Goal: Find specific page/section: Find specific page/section

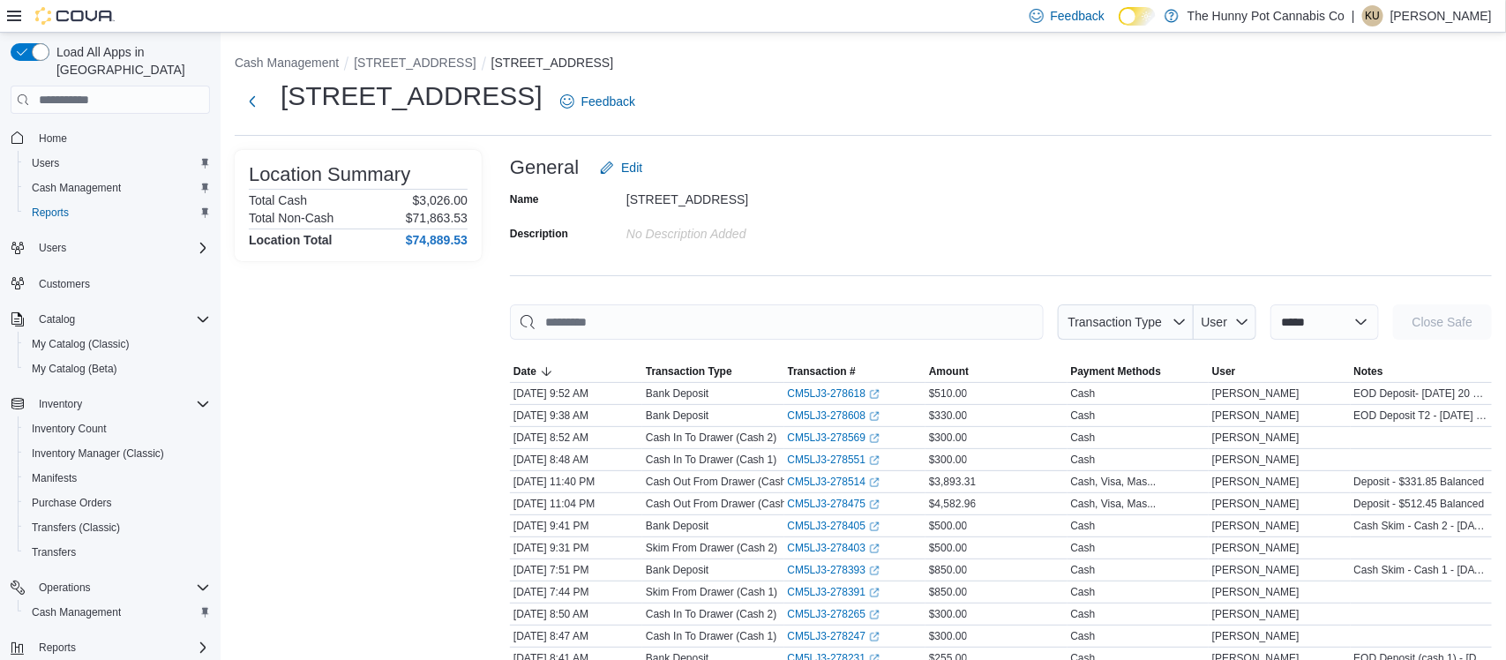
click at [20, 12] on icon at bounding box center [14, 16] width 14 height 14
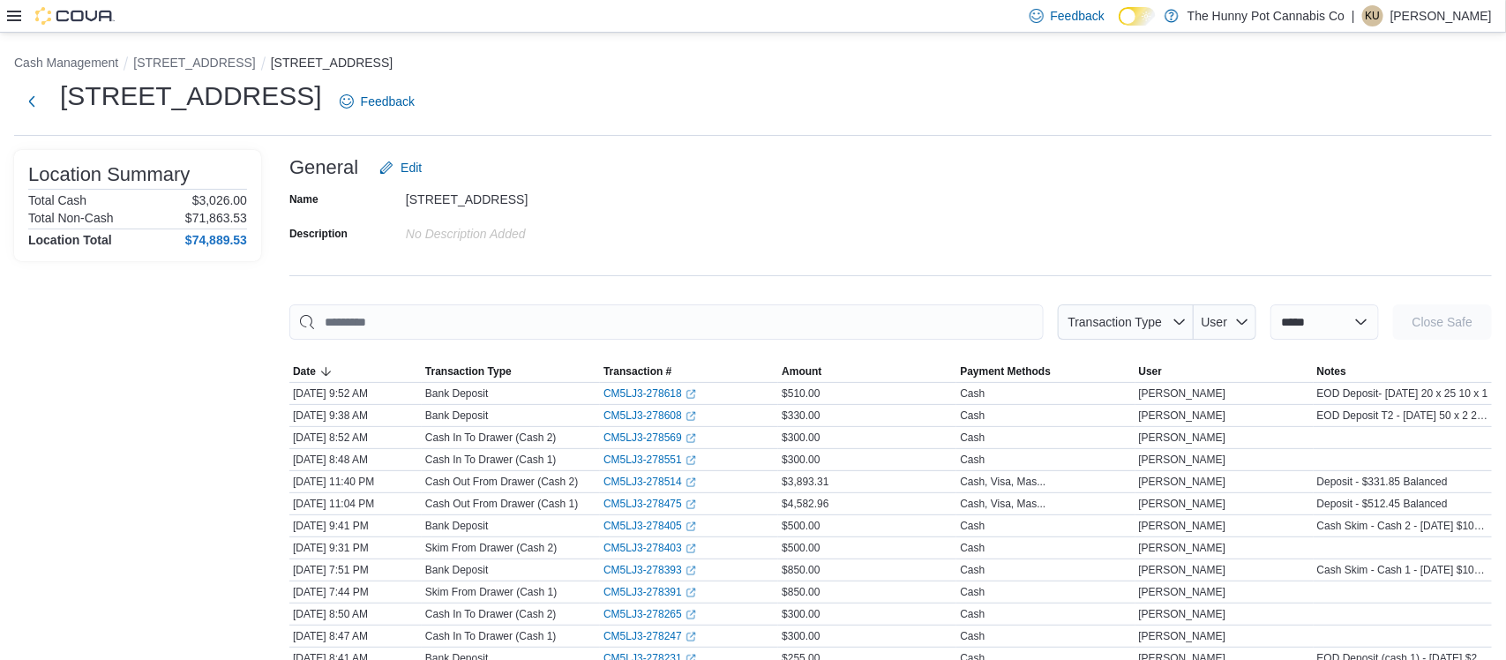
click at [23, 17] on div at bounding box center [61, 16] width 108 height 18
click at [17, 17] on icon at bounding box center [14, 16] width 14 height 14
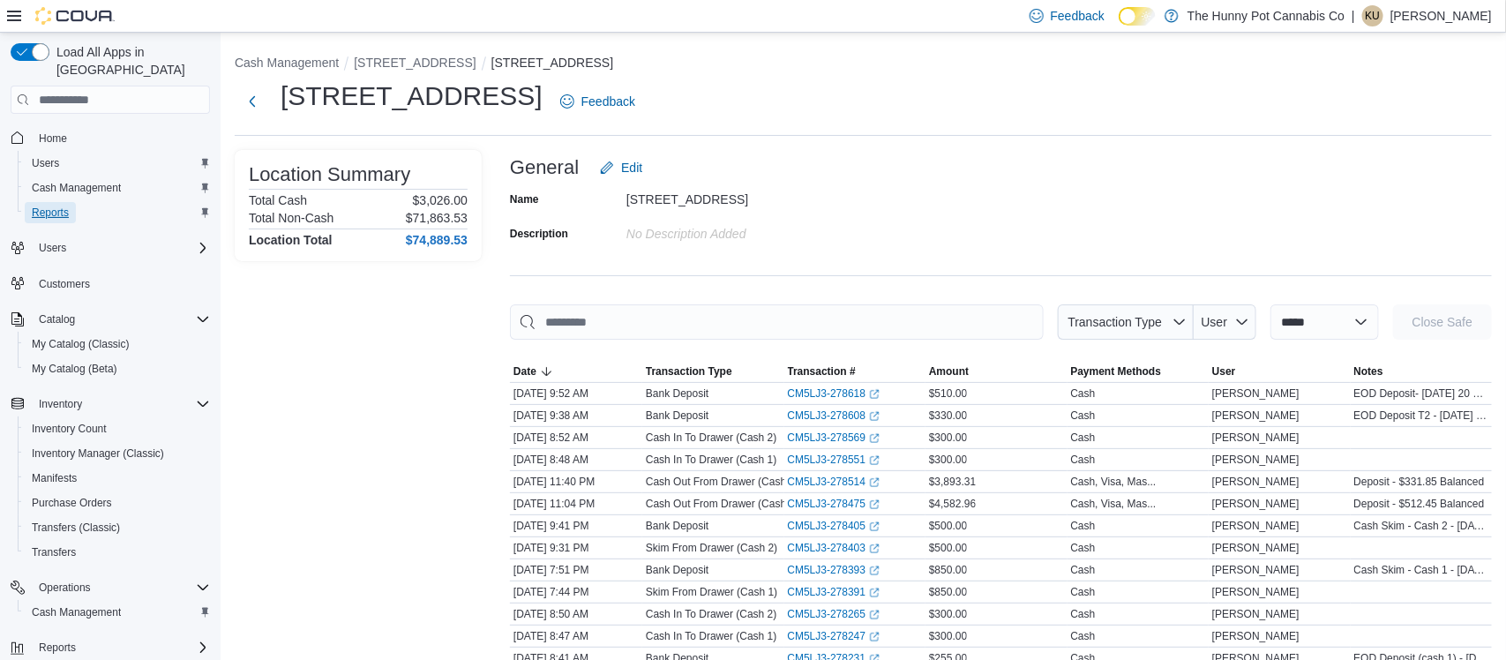
click at [58, 206] on span "Reports" at bounding box center [50, 213] width 37 height 14
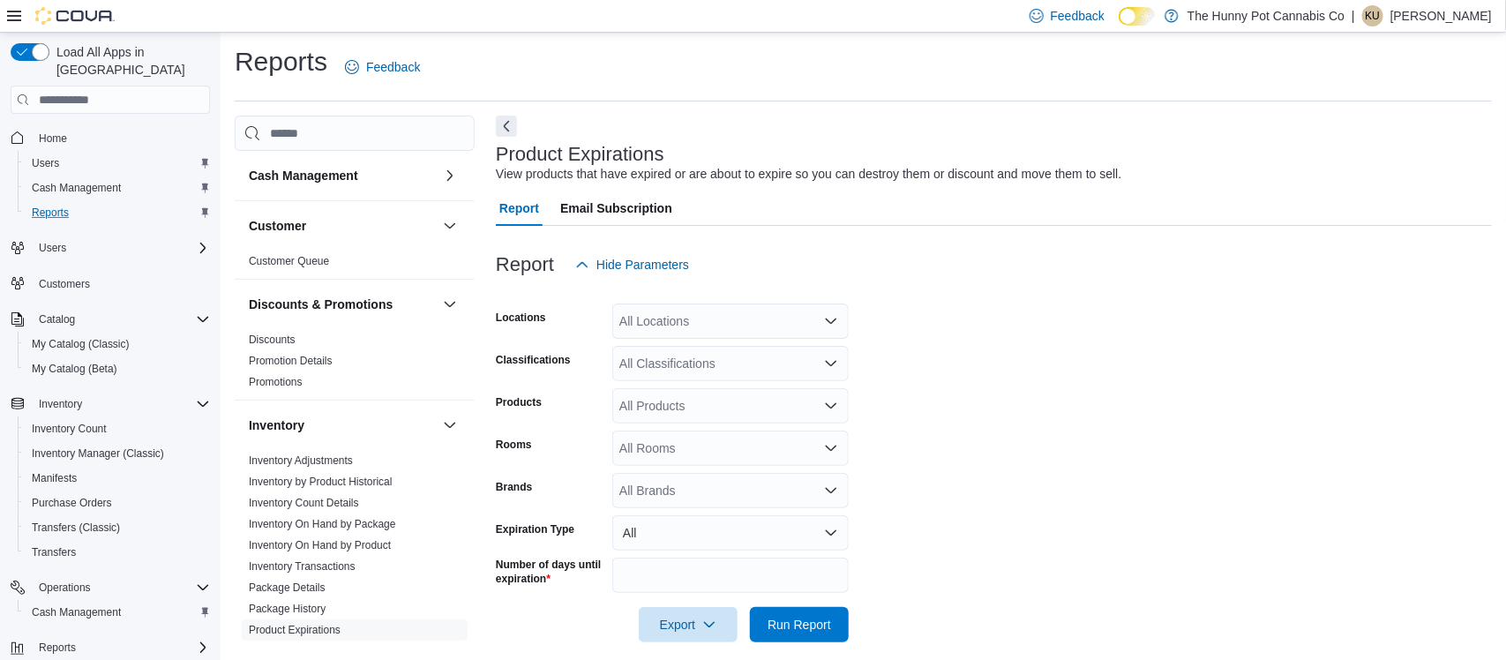
scroll to position [19, 0]
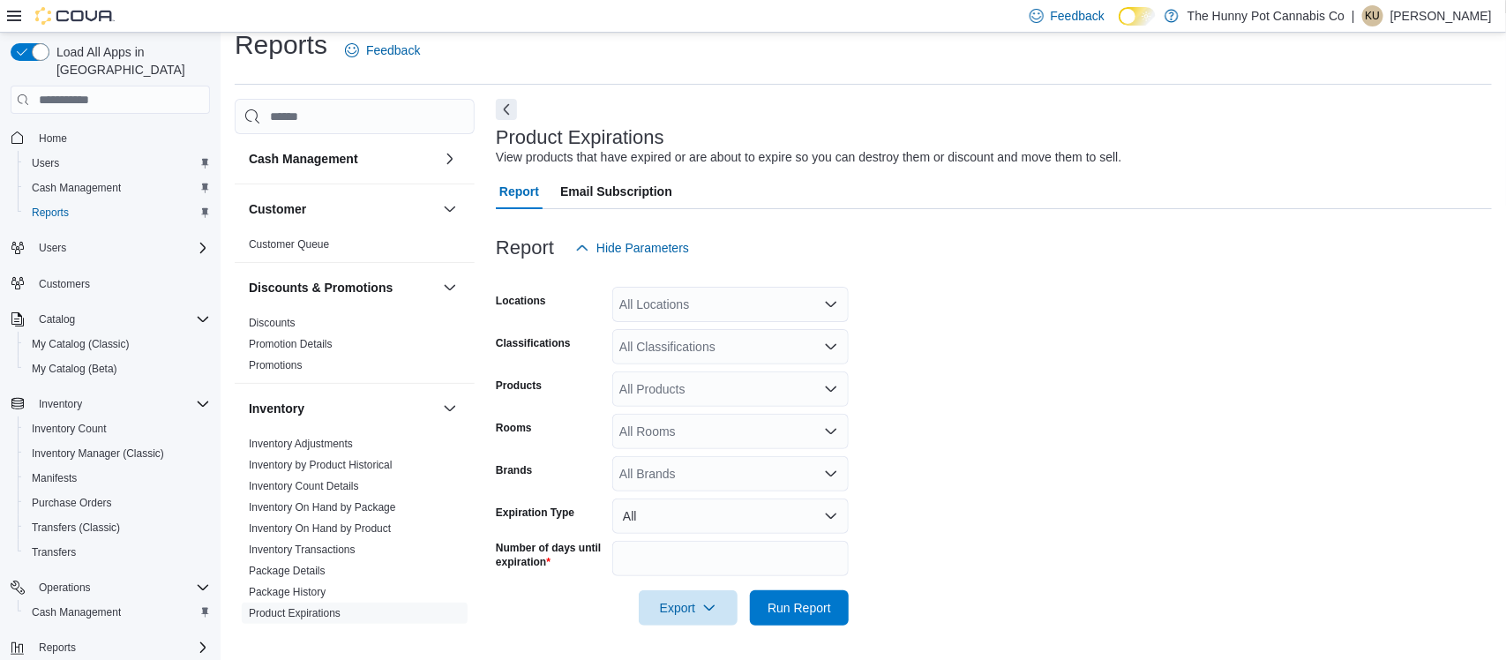
click at [1358, 420] on form "Locations All Locations Classifications All Classifications Products All Produc…" at bounding box center [994, 445] width 996 height 360
